Goal: Task Accomplishment & Management: Use online tool/utility

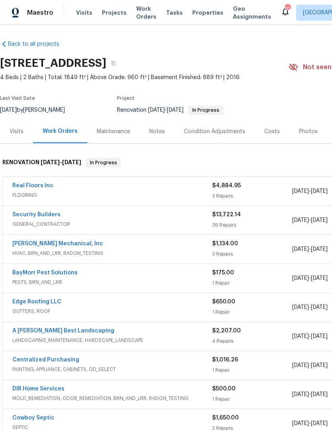
scroll to position [1, 0]
click at [23, 187] on link "Real Floors Inc" at bounding box center [32, 186] width 41 height 6
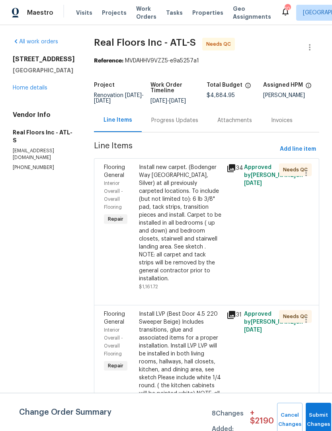
click at [193, 208] on div "Install new carpet. (Bodenger Way [GEOGRAPHIC_DATA], Silver) at all previously …" at bounding box center [180, 222] width 83 height 119
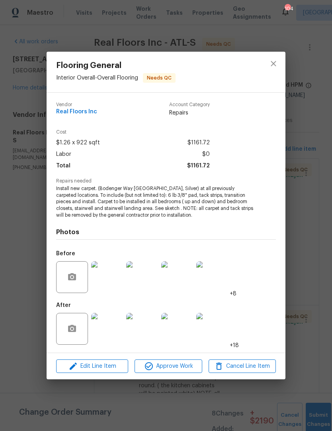
click at [117, 329] on img at bounding box center [107, 329] width 32 height 32
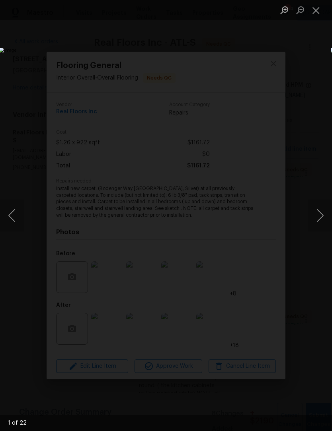
click at [318, 218] on button "Next image" at bounding box center [320, 216] width 24 height 32
click at [320, 214] on button "Next image" at bounding box center [320, 216] width 24 height 32
click at [319, 216] on button "Next image" at bounding box center [320, 216] width 24 height 32
click at [320, 217] on button "Next image" at bounding box center [320, 216] width 24 height 32
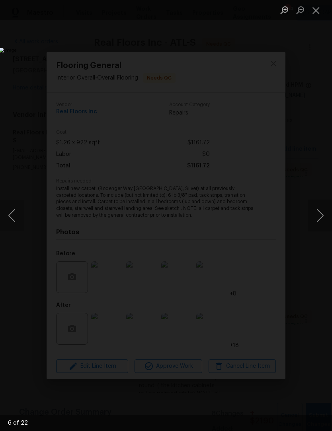
click at [320, 217] on button "Next image" at bounding box center [320, 216] width 24 height 32
click at [319, 218] on button "Next image" at bounding box center [320, 216] width 24 height 32
click at [318, 12] on button "Close lightbox" at bounding box center [316, 10] width 16 height 14
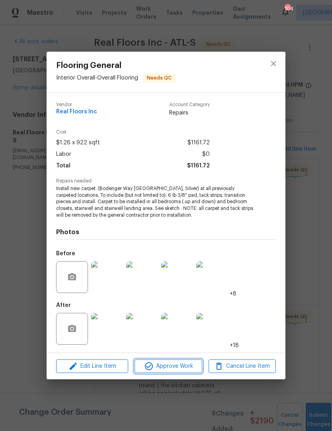
click at [173, 371] on span "Approve Work" at bounding box center [168, 366] width 62 height 10
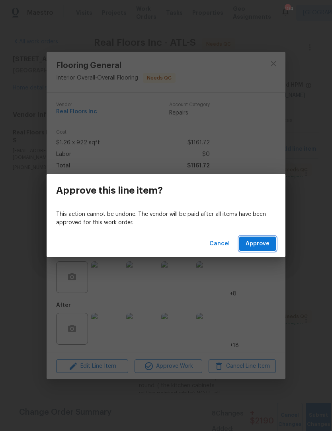
click at [258, 247] on span "Approve" at bounding box center [257, 244] width 24 height 10
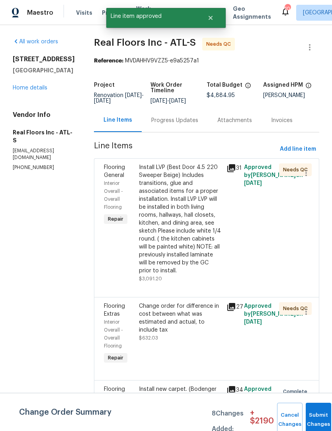
click at [199, 230] on div "Install LVP (Best Door 4.5 220 Sweeper Beige) Includes transitions, glue and as…" at bounding box center [180, 218] width 83 height 111
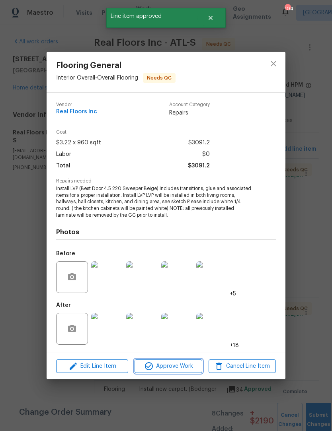
click at [185, 369] on span "Approve Work" at bounding box center [168, 366] width 62 height 10
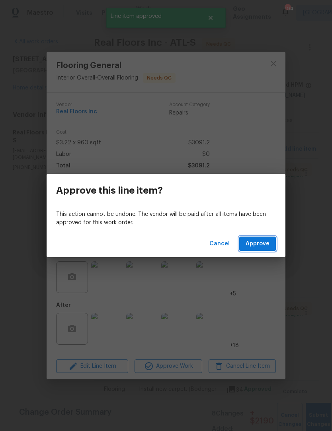
click at [258, 249] on button "Approve" at bounding box center [257, 244] width 37 height 15
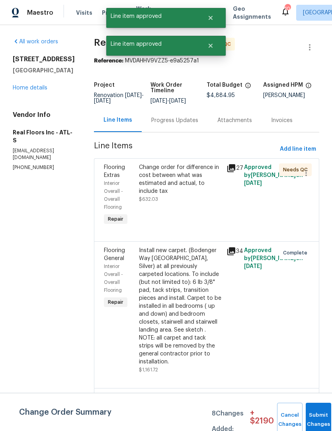
click at [197, 202] on div "Change order for difference in cost between what was estimated and actual, to i…" at bounding box center [180, 183] width 83 height 40
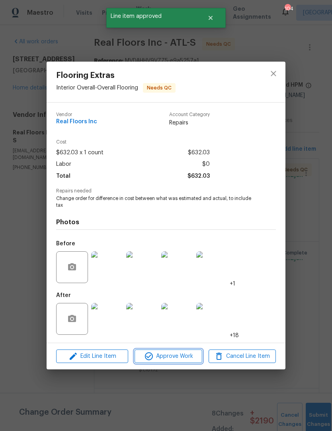
click at [181, 358] on span "Approve Work" at bounding box center [168, 357] width 62 height 10
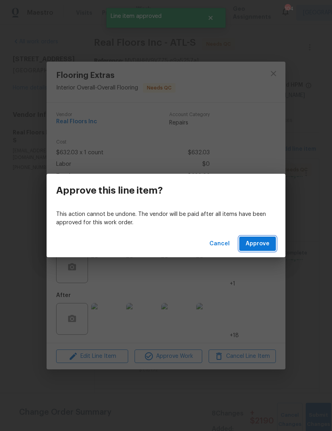
click at [258, 243] on span "Approve" at bounding box center [257, 244] width 24 height 10
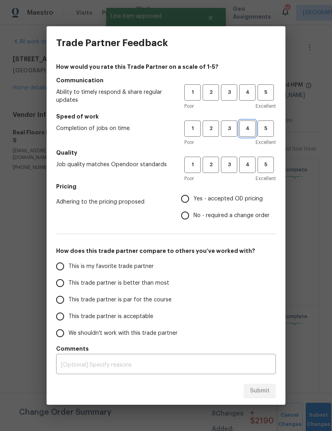
click at [248, 130] on span "4" at bounding box center [247, 128] width 15 height 9
click at [249, 96] on span "4" at bounding box center [247, 92] width 15 height 9
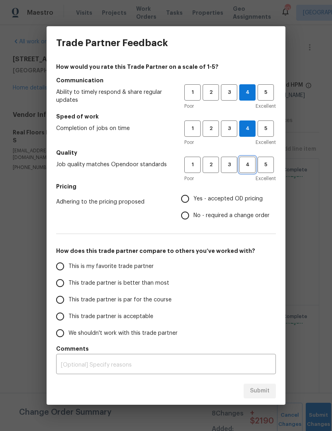
click at [244, 170] on button "4" at bounding box center [247, 165] width 16 height 16
click at [185, 205] on input "Yes - accepted OD pricing" at bounding box center [185, 198] width 17 height 17
radio input "true"
click at [59, 269] on input "This is my favorite trade partner" at bounding box center [60, 266] width 17 height 17
click at [261, 389] on span "Submit" at bounding box center [259, 391] width 19 height 10
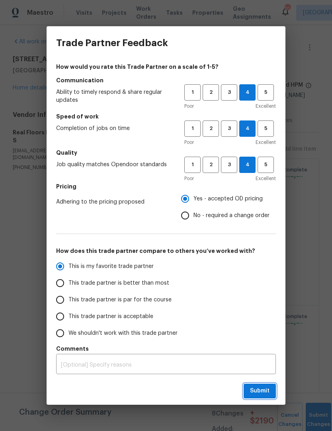
radio input "true"
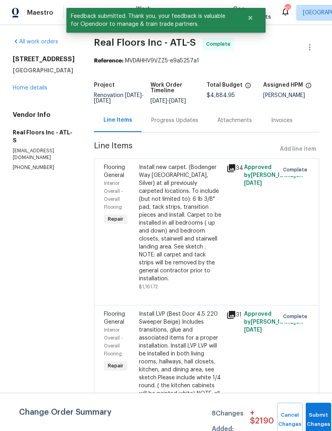
click at [180, 122] on div "Progress Updates" at bounding box center [174, 121] width 47 height 8
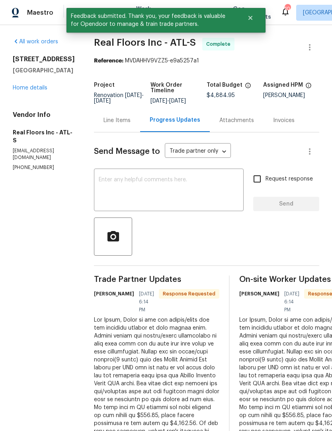
click at [169, 187] on textarea at bounding box center [169, 191] width 140 height 28
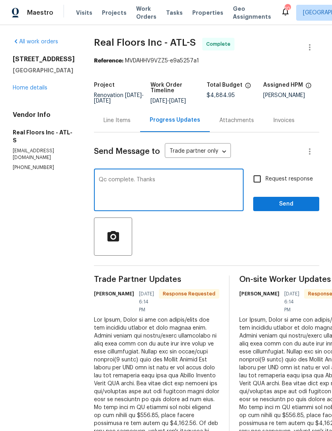
type textarea "Qc complete. Thanks"
click at [288, 208] on span "Send" at bounding box center [285, 204] width 53 height 10
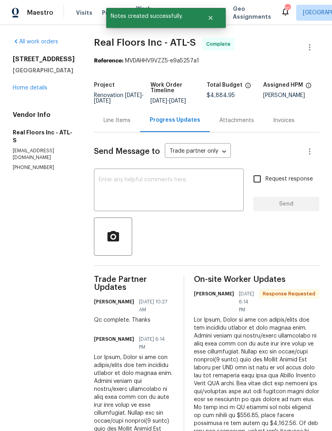
click at [34, 91] on link "Home details" at bounding box center [30, 88] width 35 height 6
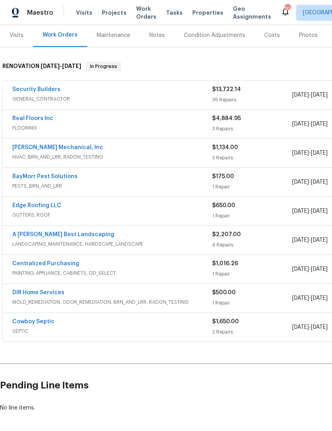
scroll to position [98, 0]
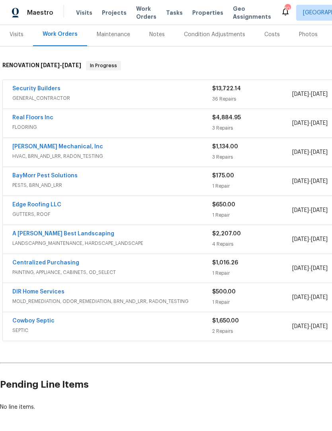
click at [28, 294] on link "DIR Home Services" at bounding box center [38, 292] width 52 height 6
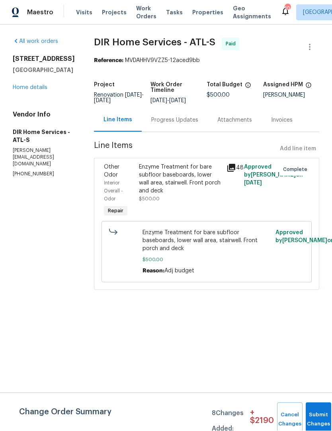
click at [36, 89] on link "Home details" at bounding box center [30, 88] width 35 height 6
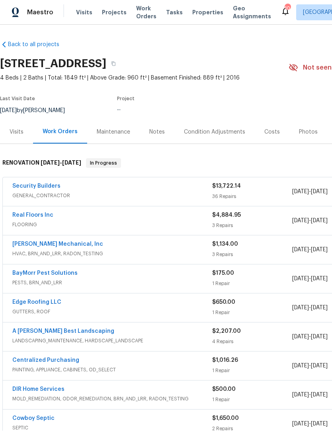
scroll to position [0, 0]
click at [26, 186] on link "Security Builders" at bounding box center [36, 187] width 48 height 6
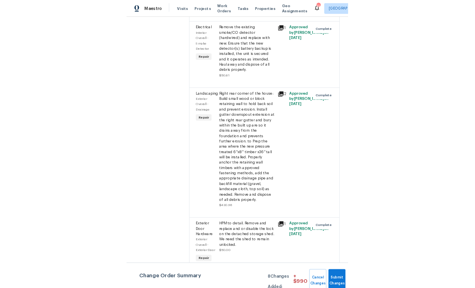
scroll to position [3323, 0]
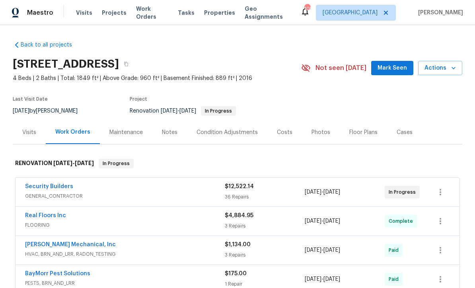
click at [399, 68] on span "Mark Seen" at bounding box center [391, 68] width 29 height 10
click at [49, 187] on link "Security Builders" at bounding box center [49, 187] width 48 height 6
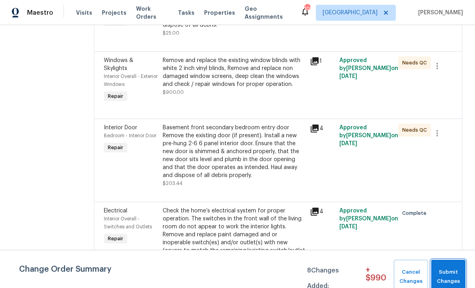
click at [445, 274] on span "Submit Changes" at bounding box center [448, 277] width 26 height 18
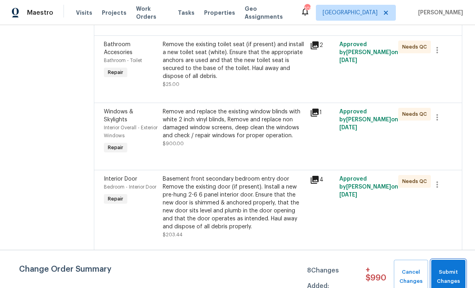
click at [445, 241] on div at bounding box center [439, 207] width 29 height 68
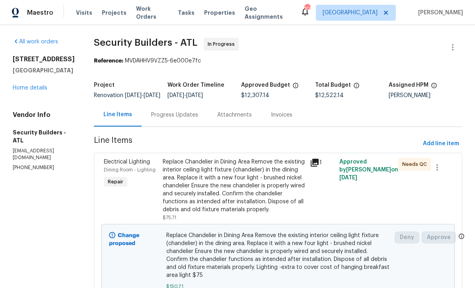
click at [22, 90] on link "Home details" at bounding box center [30, 88] width 35 height 6
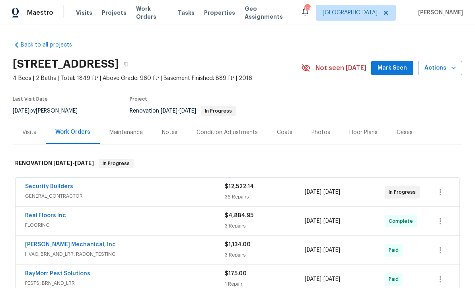
click at [399, 70] on span "Mark Seen" at bounding box center [391, 68] width 29 height 10
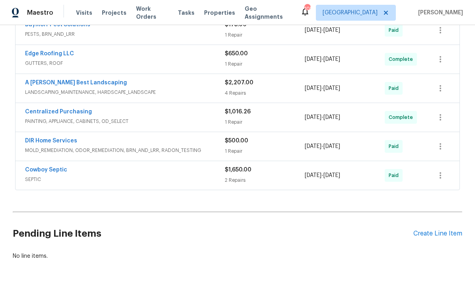
scroll to position [249, 0]
click at [438, 237] on div "Create Line Item" at bounding box center [437, 234] width 49 height 8
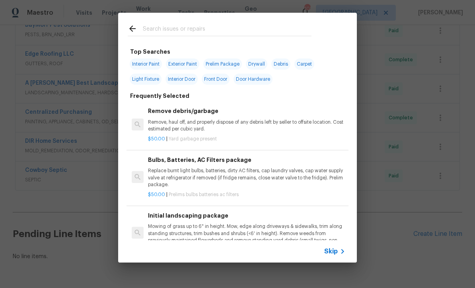
click at [208, 27] on input "text" at bounding box center [227, 30] width 169 height 12
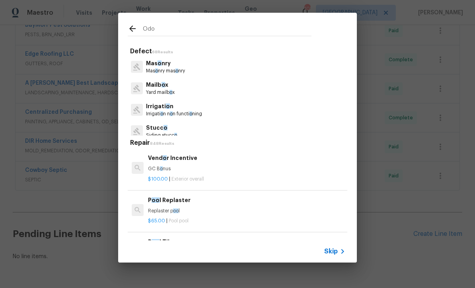
type input "Odor"
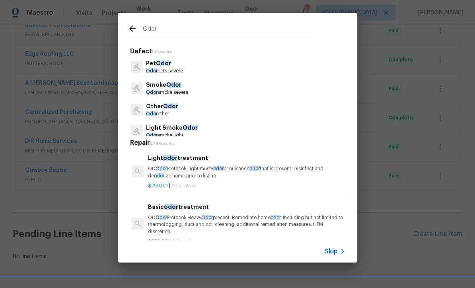
click at [168, 67] on p "Pet Odor" at bounding box center [164, 63] width 37 height 8
click at [167, 139] on h5 "Repair 278 Results" at bounding box center [238, 143] width 217 height 8
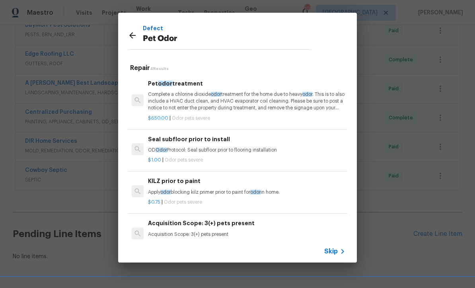
click at [212, 96] on p "Complete a chlorine dioxide odor treatment for the home due to heavy odor . Thi…" at bounding box center [246, 101] width 197 height 20
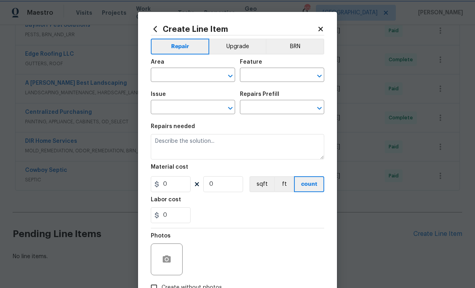
type input "Pet Odor"
type input "Pet odor treatment $650.00"
type textarea "Complete a chlorine dioxide odor treatment for the home due to heavy odor. This…"
type input "650"
type input "1"
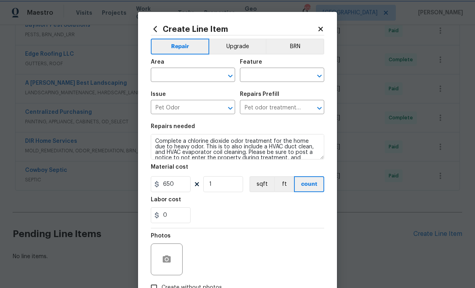
click at [226, 78] on icon "Open" at bounding box center [230, 76] width 10 height 10
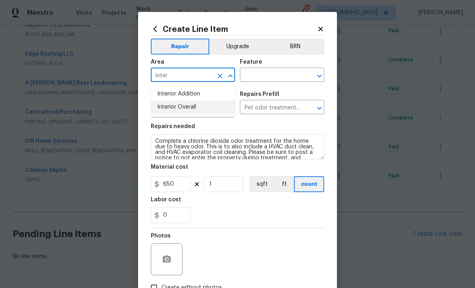
click at [195, 107] on li "Interior Overall" at bounding box center [193, 107] width 84 height 13
type input "Interior Overall"
click at [273, 74] on input "text" at bounding box center [271, 76] width 62 height 12
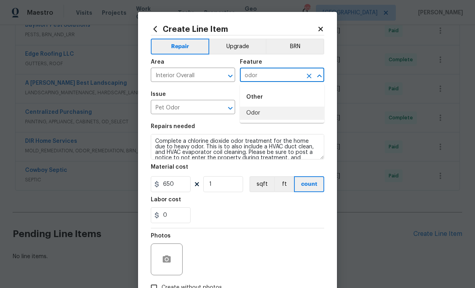
click at [273, 111] on li "Odor" at bounding box center [282, 113] width 84 height 13
type input "Odor"
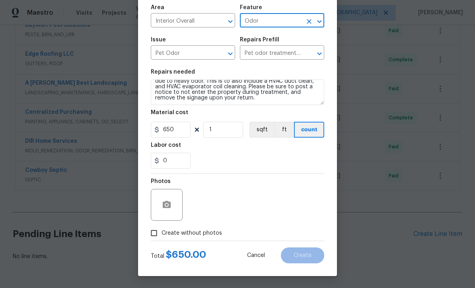
scroll to position [11, 0]
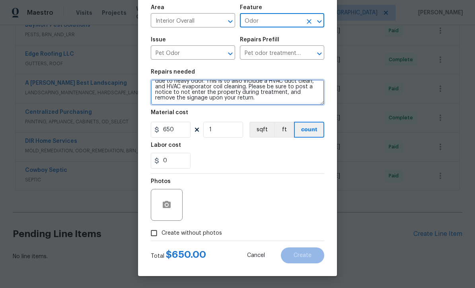
click at [250, 99] on textarea "Complete a chlorine dioxide odor treatment for the home due to heavy odor. This…" at bounding box center [237, 92] width 173 height 25
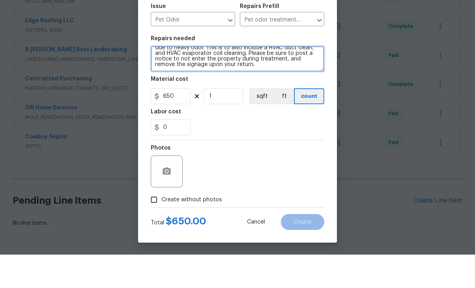
scroll to position [18, 0]
click at [171, 80] on textarea "Complete a chlorine dioxide odor treatment for the home due to heavy odor. This…" at bounding box center [237, 92] width 173 height 25
paste textarea "OD Odor Protocol: Heavy Odor present. Remediate home odor. Including but not li…"
click at [312, 80] on textarea "Complete a chlorine dioxide odor treatment for the home due to heavy odor. This…" at bounding box center [237, 92] width 173 height 25
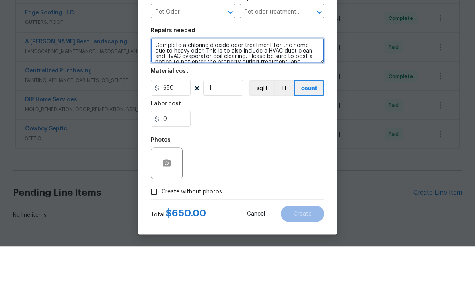
scroll to position [0, 0]
click at [231, 80] on textarea "Complete a chlorine dioxide odor treatment for the home due to heavy odor. This…" at bounding box center [237, 92] width 173 height 25
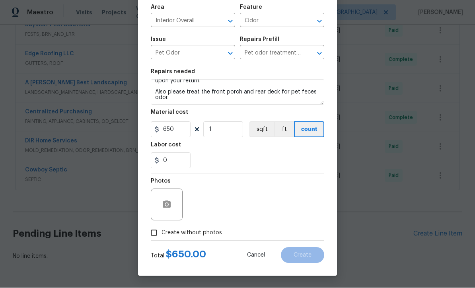
scroll to position [22, 0]
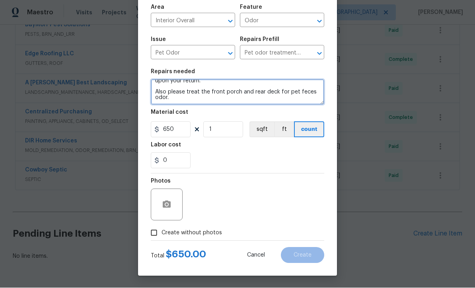
click at [237, 99] on textarea "Complete a chlorine dioxide odor treatment for the home due to heavy odor. . Pl…" at bounding box center [237, 92] width 173 height 25
type textarea "Complete a chlorine dioxide odor treatment for the home due to heavy odor. . Pl…"
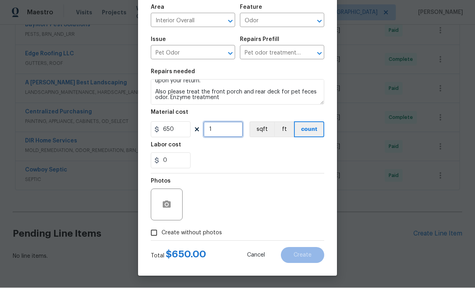
click at [227, 131] on input "1" at bounding box center [223, 130] width 40 height 16
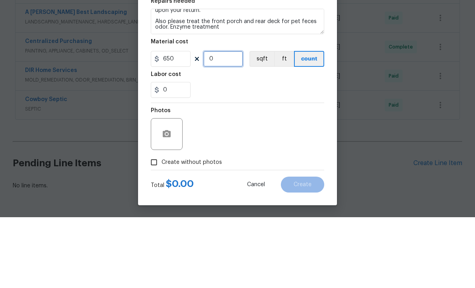
type input "2"
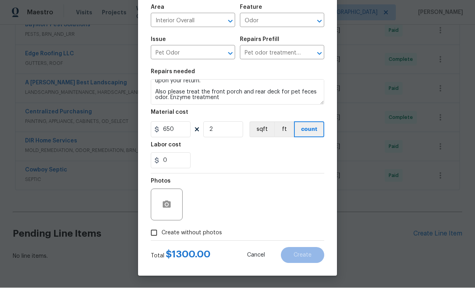
scroll to position [56, 0]
click at [153, 233] on input "Create without photos" at bounding box center [153, 232] width 15 height 15
checkbox input "true"
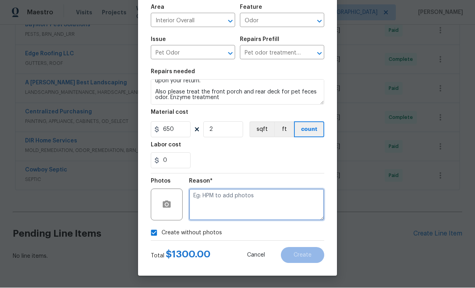
click at [220, 198] on textarea at bounding box center [256, 205] width 135 height 32
type textarea "."
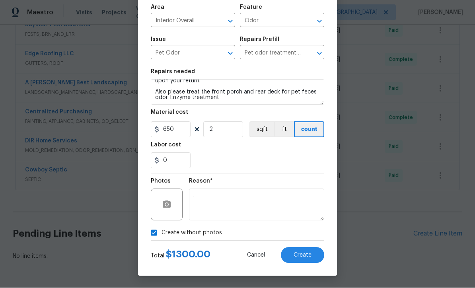
click at [315, 259] on button "Create" at bounding box center [302, 255] width 43 height 16
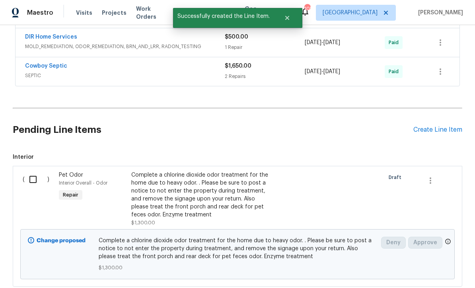
scroll to position [358, 0]
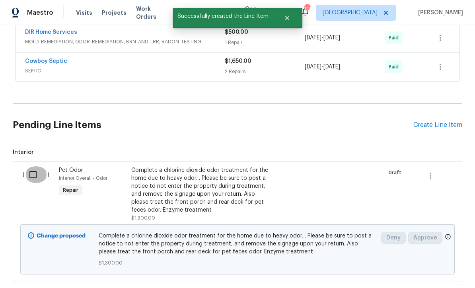
click at [39, 166] on input "checkbox" at bounding box center [36, 174] width 23 height 17
checkbox input "true"
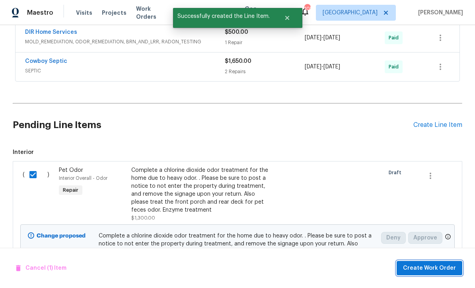
click at [433, 269] on span "Create Work Order" at bounding box center [429, 268] width 53 height 10
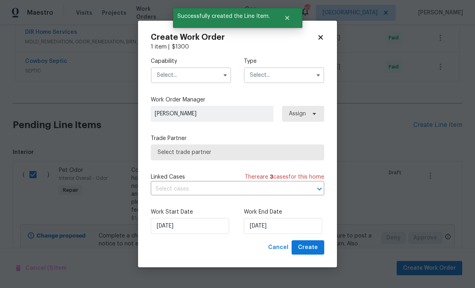
click at [219, 72] on input "text" at bounding box center [191, 75] width 80 height 16
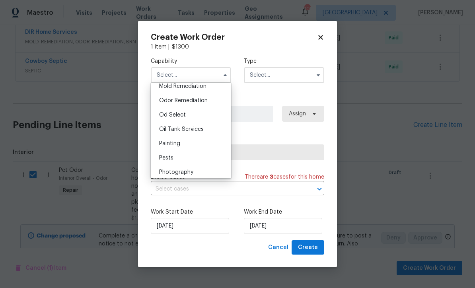
scroll to position [617, 0]
click at [202, 99] on span "Odor Remediation" at bounding box center [183, 100] width 49 height 6
type input "Odor Remediation"
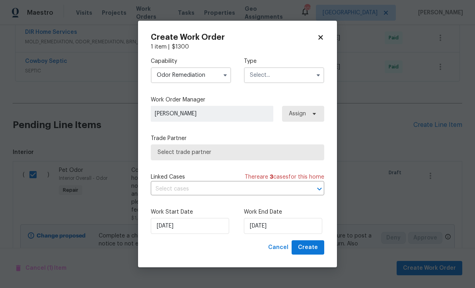
click at [313, 75] on button "button" at bounding box center [318, 75] width 10 height 10
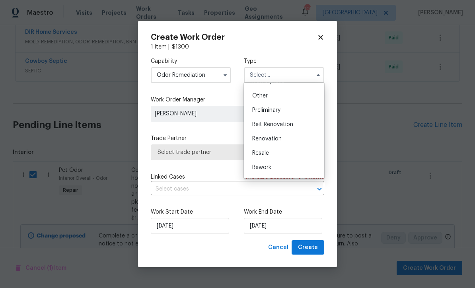
scroll to position [151, 0]
click at [279, 144] on div "Renovation" at bounding box center [284, 141] width 76 height 14
type input "Renovation"
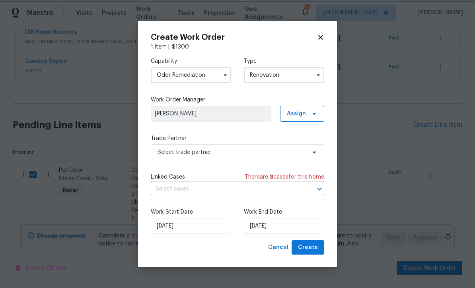
scroll to position [0, 0]
click at [280, 226] on input "9/6/2025" at bounding box center [283, 226] width 78 height 16
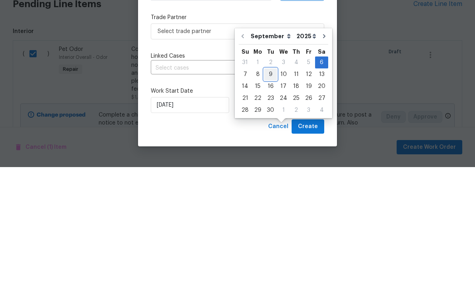
click at [269, 190] on div "9" at bounding box center [270, 195] width 13 height 11
type input "9/9/2025"
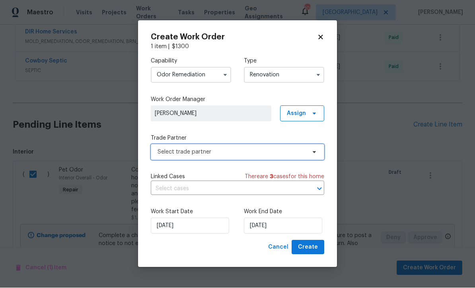
click at [315, 152] on icon at bounding box center [314, 153] width 3 height 2
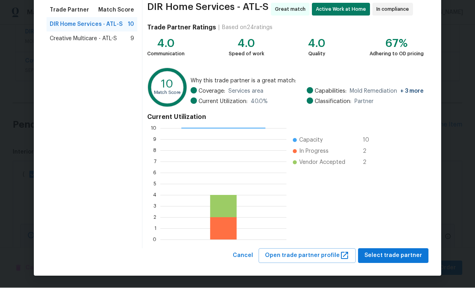
scroll to position [63, 0]
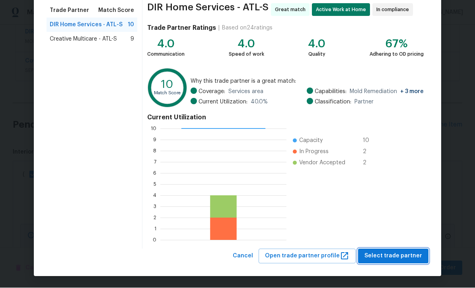
click at [391, 255] on span "Select trade partner" at bounding box center [393, 256] width 58 height 10
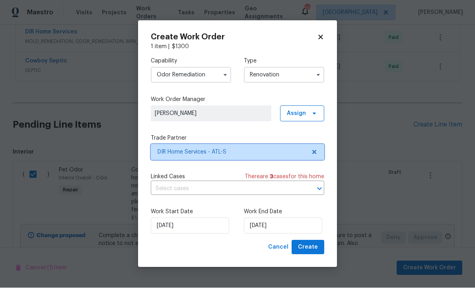
scroll to position [0, 0]
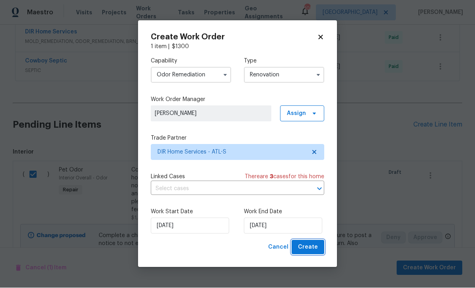
click at [316, 245] on span "Create" at bounding box center [308, 248] width 20 height 10
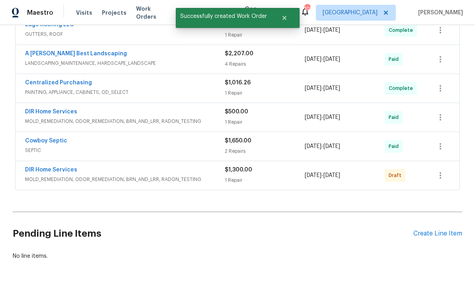
scroll to position [278, 0]
click at [442, 171] on icon "button" at bounding box center [440, 176] width 10 height 10
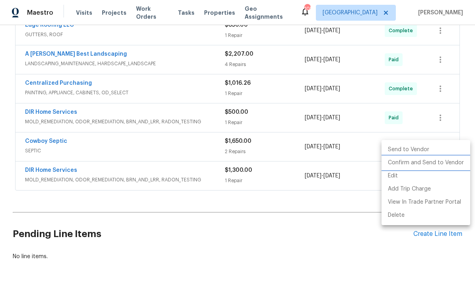
click at [427, 163] on li "Confirm and Send to Vendor" at bounding box center [425, 162] width 89 height 13
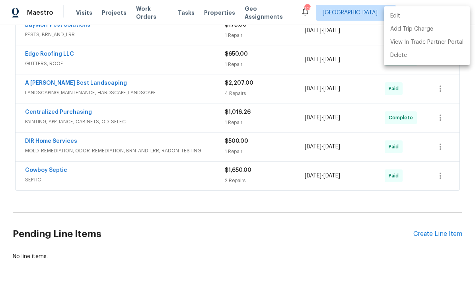
click at [316, 216] on div at bounding box center [237, 144] width 475 height 288
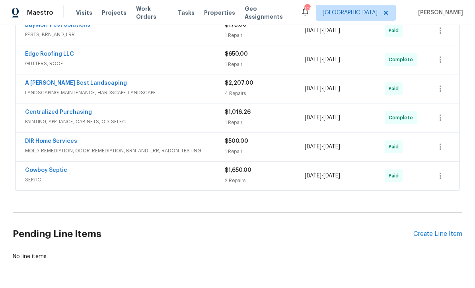
scroll to position [52, 0]
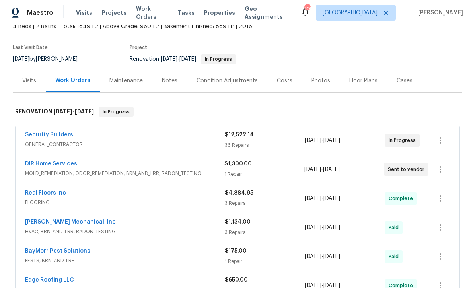
click at [38, 132] on link "Security Builders" at bounding box center [49, 135] width 48 height 6
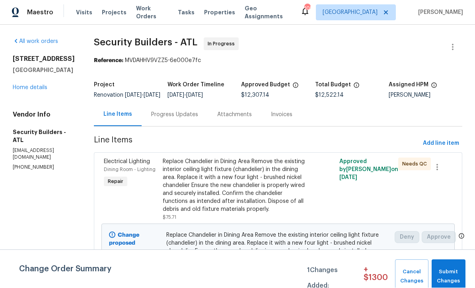
scroll to position [0, 0]
click at [454, 274] on span "Submit Changes" at bounding box center [448, 277] width 26 height 18
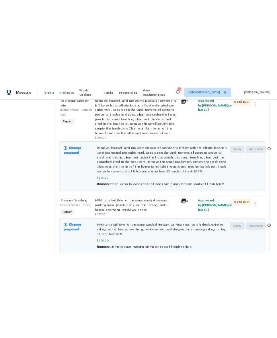
scroll to position [0, 0]
